Goal: Information Seeking & Learning: Learn about a topic

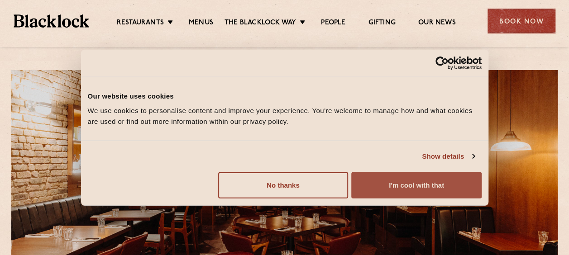
click at [427, 184] on button "I'm cool with that" at bounding box center [416, 185] width 130 height 26
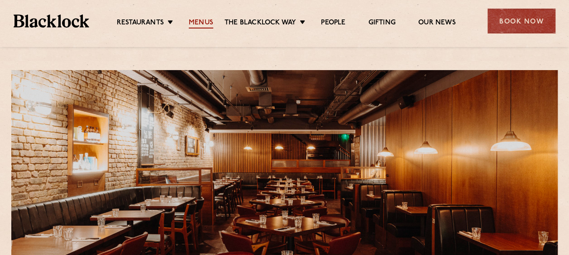
click at [201, 22] on link "Menus" at bounding box center [201, 24] width 24 height 10
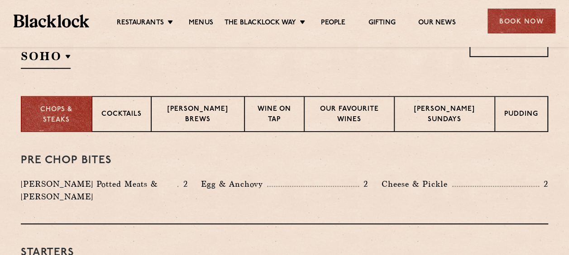
scroll to position [332, 0]
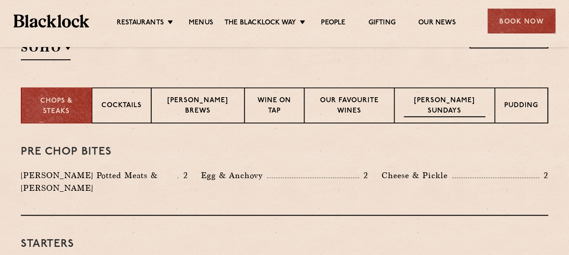
click at [441, 104] on p "Blacklock Sundays" at bounding box center [445, 106] width 82 height 21
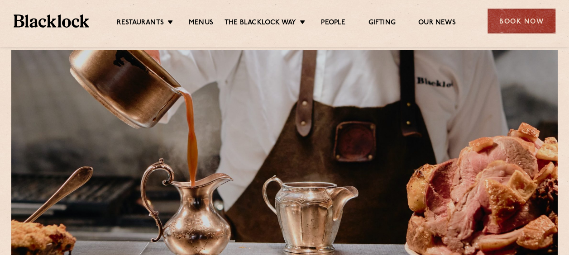
scroll to position [0, 0]
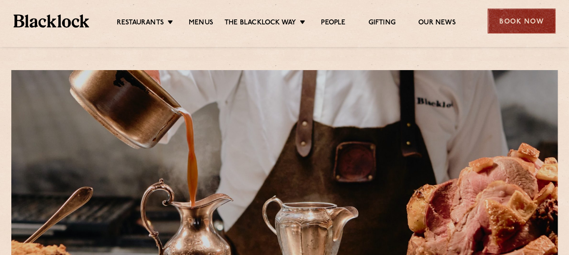
click at [517, 21] on div "Book Now" at bounding box center [522, 21] width 68 height 25
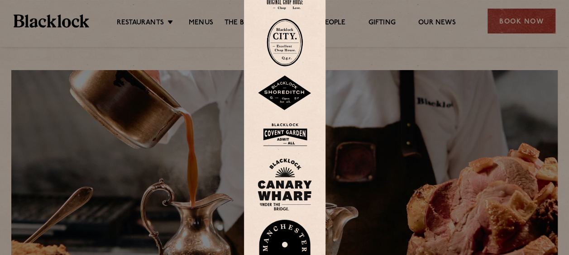
click at [286, 135] on img at bounding box center [285, 134] width 54 height 29
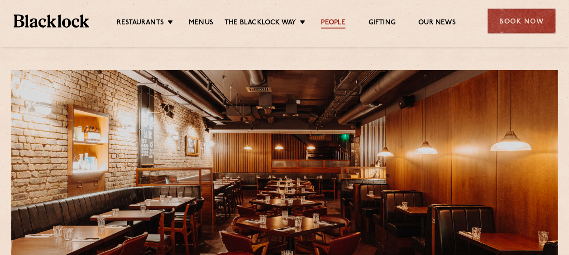
click at [336, 24] on link "People" at bounding box center [333, 24] width 24 height 10
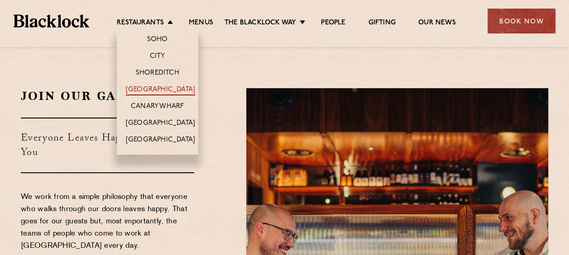
click at [158, 87] on link "[GEOGRAPHIC_DATA]" at bounding box center [160, 91] width 69 height 10
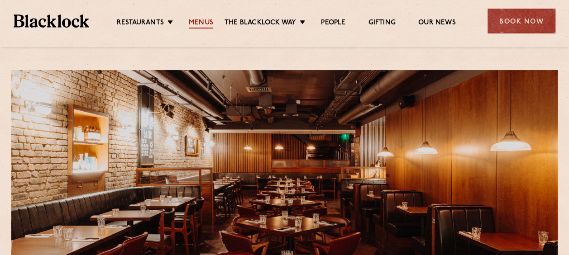
click at [206, 22] on link "Menus" at bounding box center [201, 24] width 24 height 10
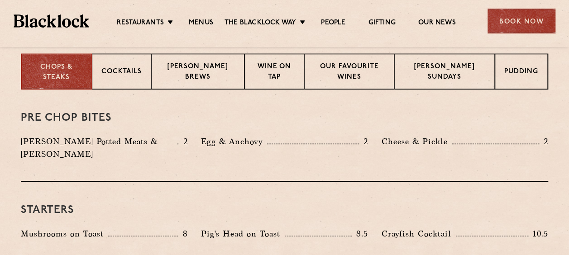
scroll to position [374, 0]
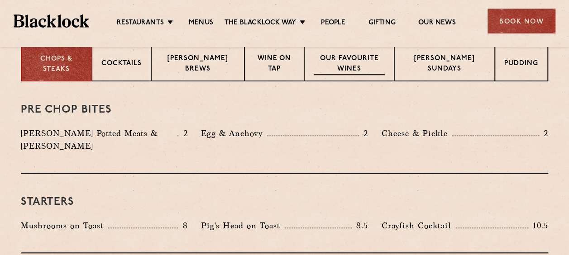
click at [350, 67] on p "Our favourite wines" at bounding box center [350, 64] width 72 height 21
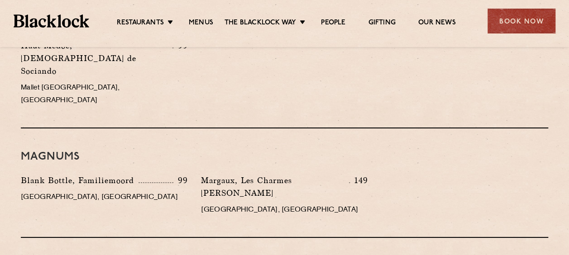
scroll to position [1630, 0]
